Goal: Transaction & Acquisition: Obtain resource

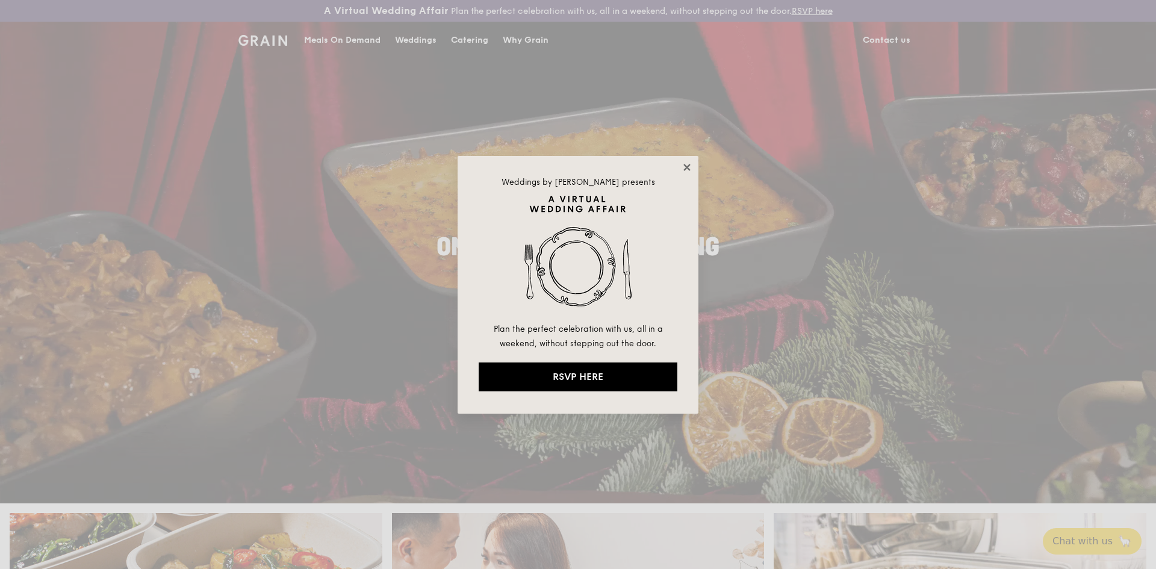
click at [689, 168] on icon at bounding box center [687, 167] width 11 height 11
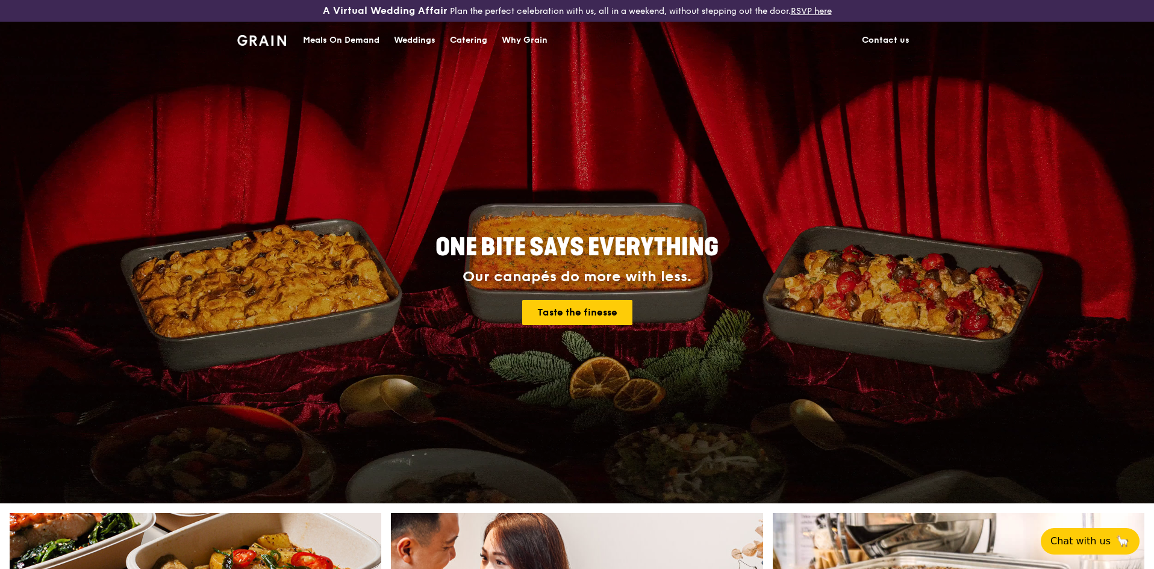
click at [468, 42] on div "Catering" at bounding box center [468, 40] width 37 height 36
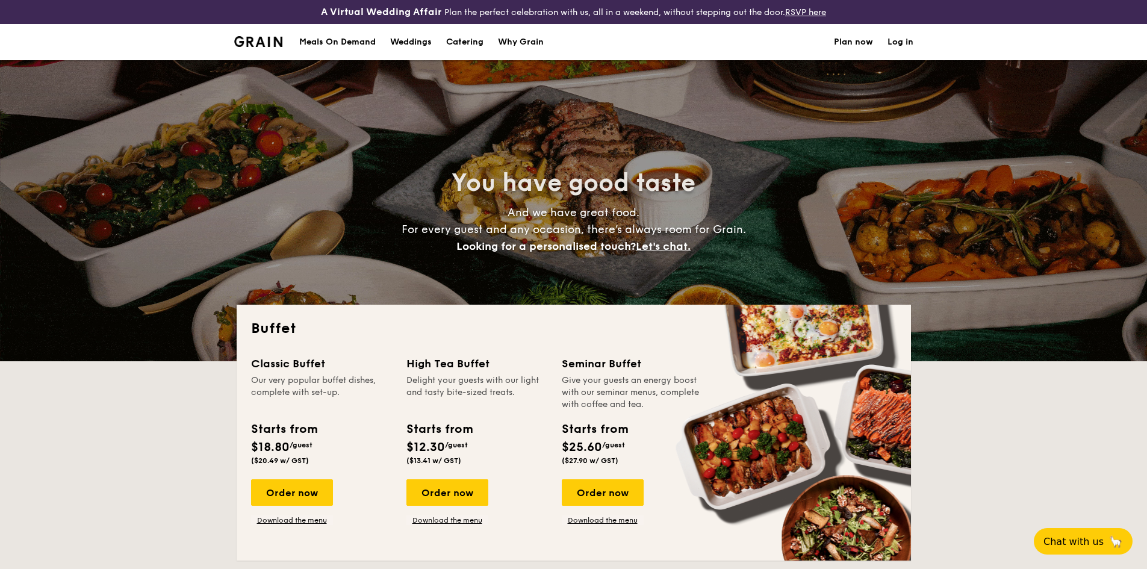
select select
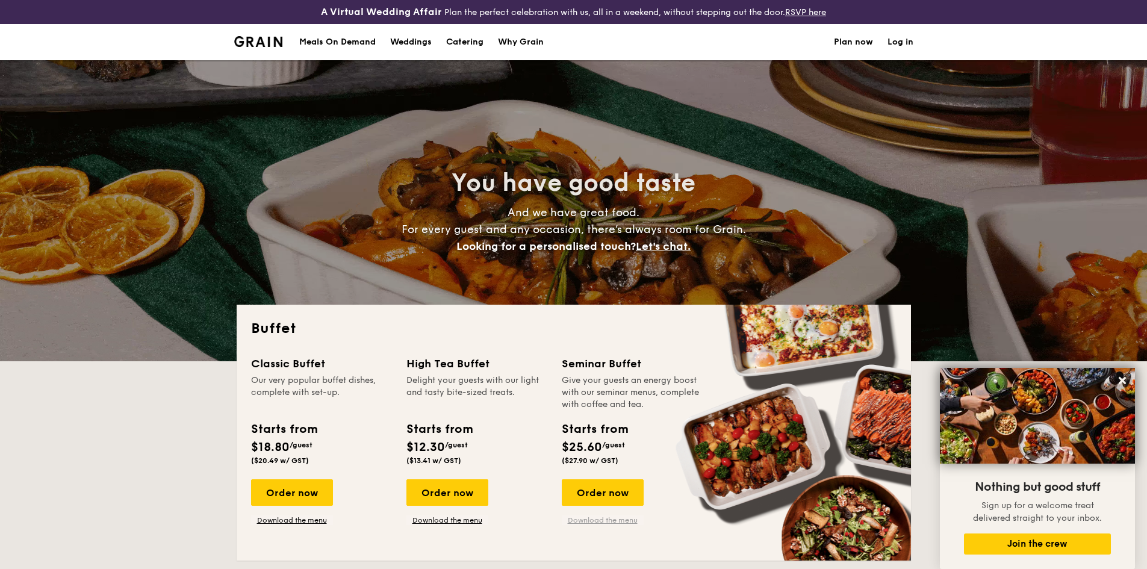
click at [594, 520] on link "Download the menu" at bounding box center [603, 520] width 82 height 10
